Goal: Check status: Check status

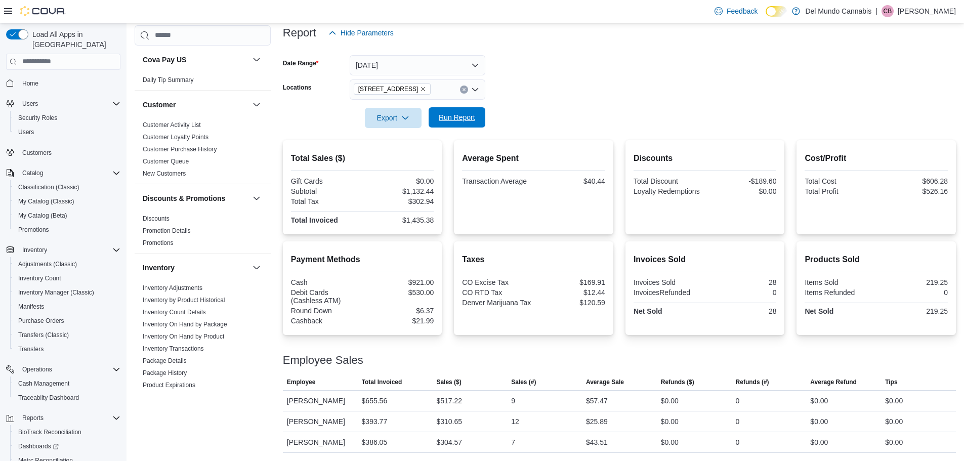
scroll to position [47, 0]
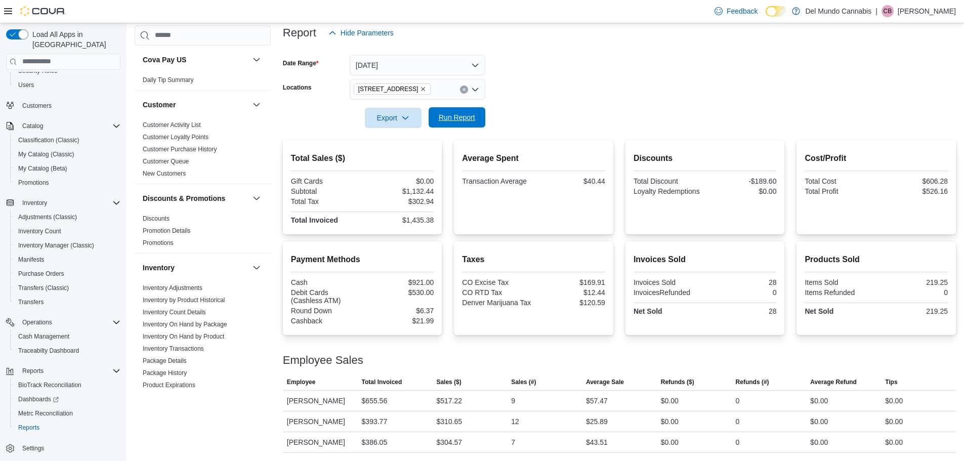
click at [463, 117] on span "Run Report" at bounding box center [457, 117] width 36 height 10
click at [419, 60] on button "[DATE]" at bounding box center [418, 65] width 136 height 20
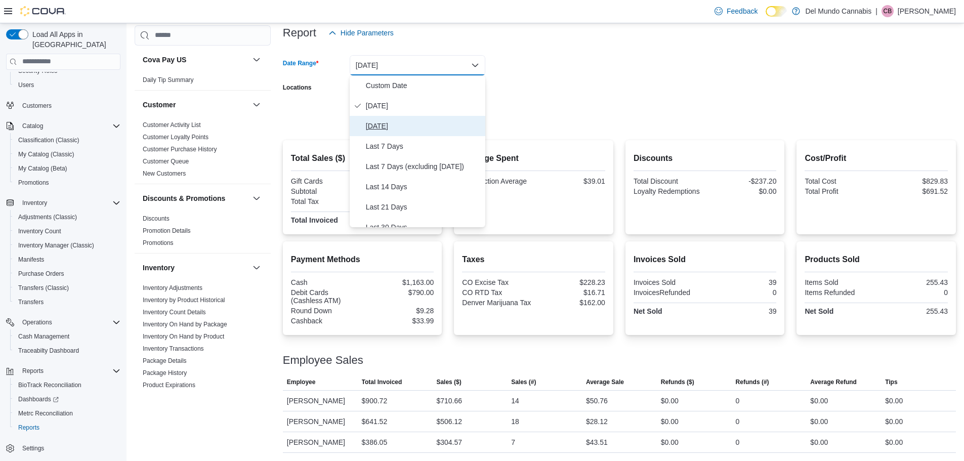
click at [389, 131] on span "[DATE]" at bounding box center [423, 126] width 115 height 12
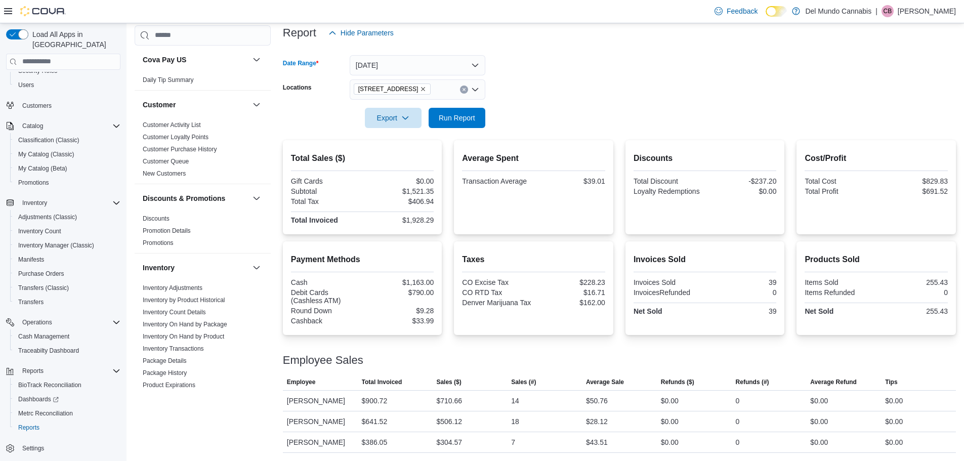
click at [561, 105] on div at bounding box center [619, 104] width 673 height 8
click at [458, 116] on span "Run Report" at bounding box center [457, 117] width 36 height 10
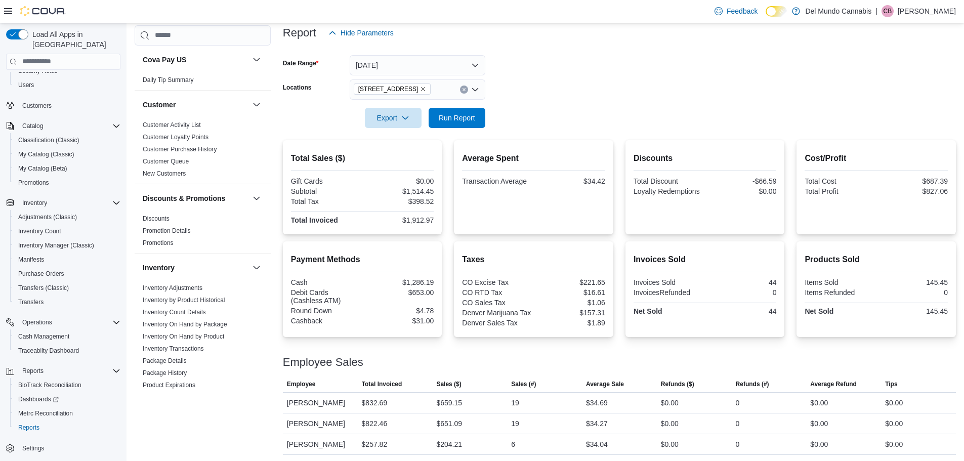
click at [420, 87] on icon "Remove 2394 S Broadway from selection in this group" at bounding box center [423, 89] width 6 height 6
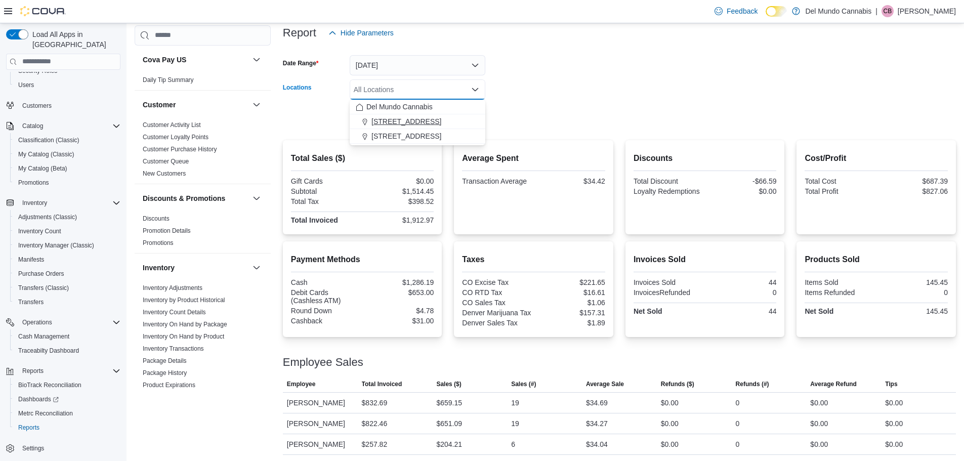
click at [412, 120] on span "[STREET_ADDRESS]" at bounding box center [406, 121] width 70 height 10
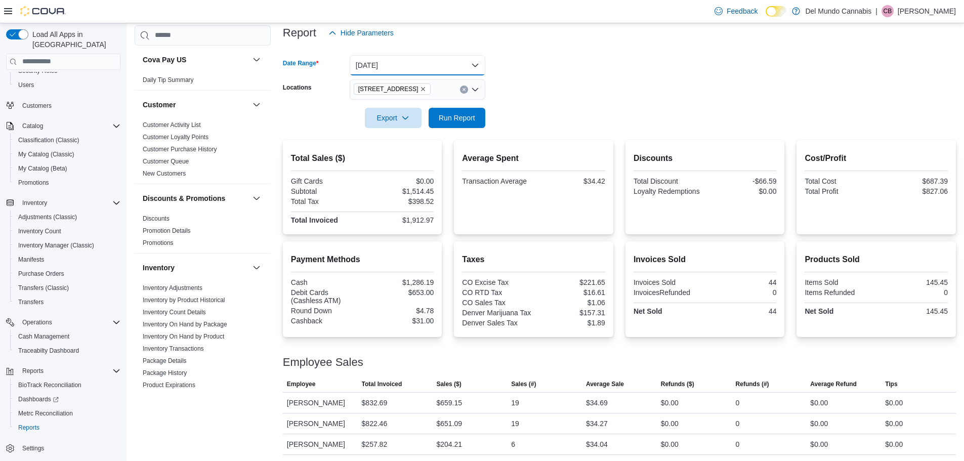
click at [455, 65] on button "[DATE]" at bounding box center [418, 65] width 136 height 20
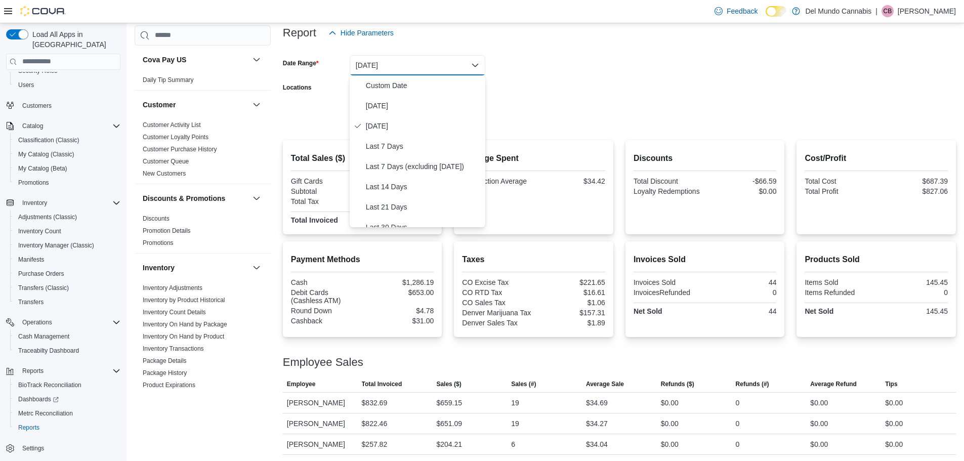
click at [561, 91] on form "Date Range [DATE] Locations [STREET_ADDRESS] Export Run Report" at bounding box center [619, 85] width 673 height 85
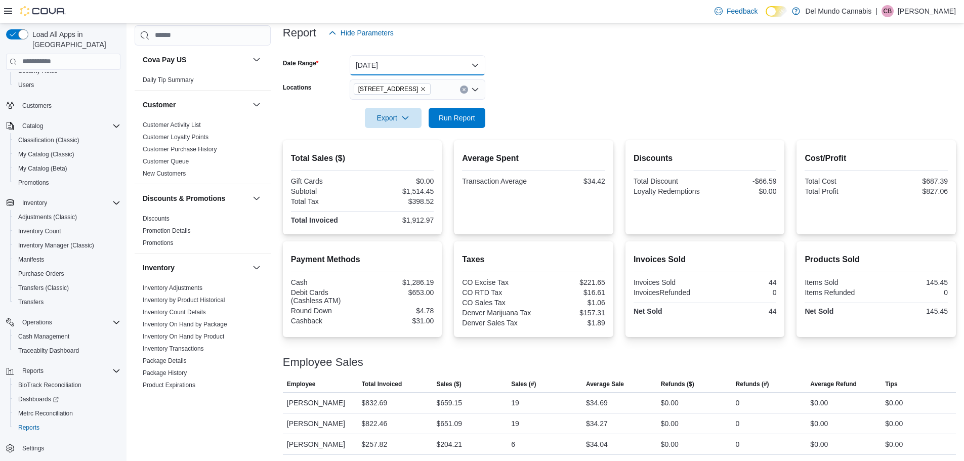
click at [401, 71] on button "[DATE]" at bounding box center [418, 65] width 136 height 20
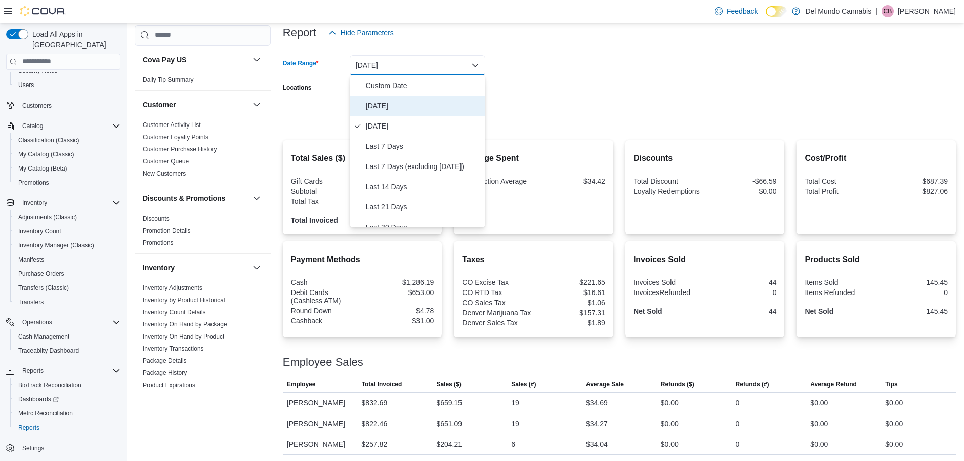
click at [385, 101] on span "[DATE]" at bounding box center [423, 106] width 115 height 12
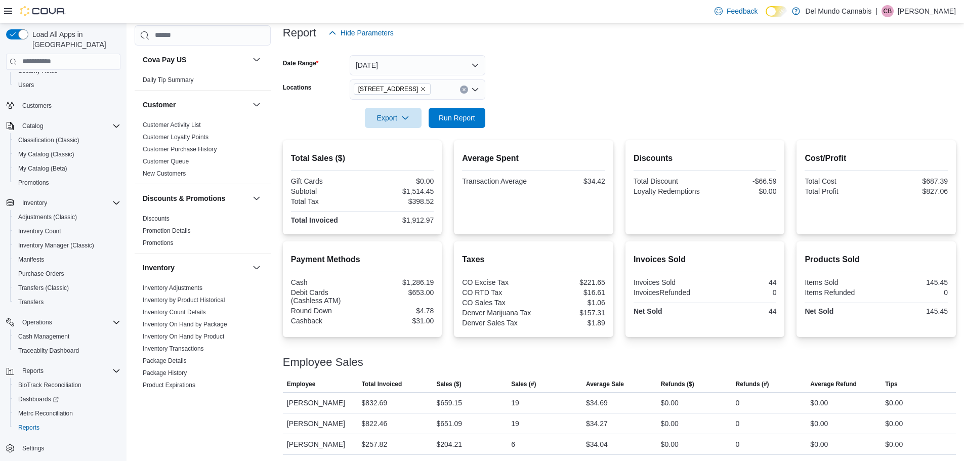
click at [514, 76] on form "Date Range [DATE] Locations [STREET_ADDRESS] Export Run Report" at bounding box center [619, 85] width 673 height 85
click at [455, 125] on span "Run Report" at bounding box center [457, 117] width 45 height 20
